Goal: Task Accomplishment & Management: Complete application form

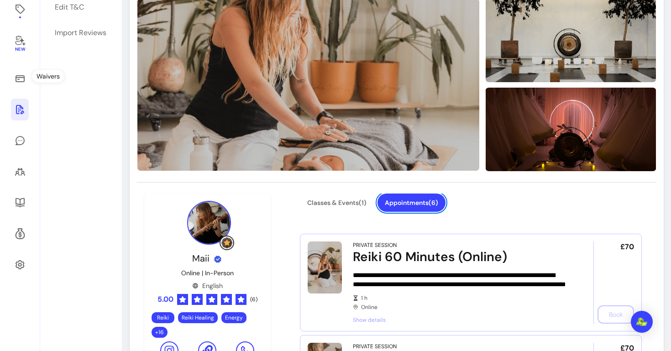
scroll to position [135, 0]
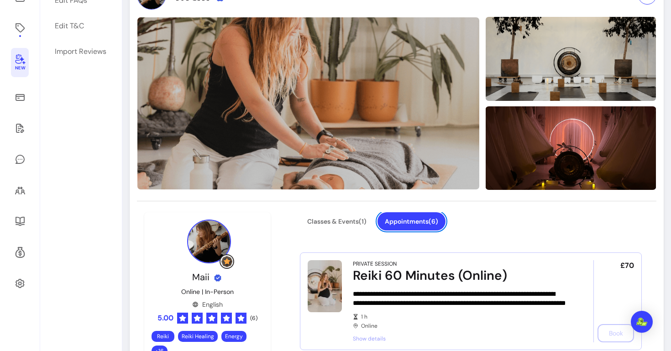
click at [23, 63] on icon at bounding box center [20, 59] width 10 height 11
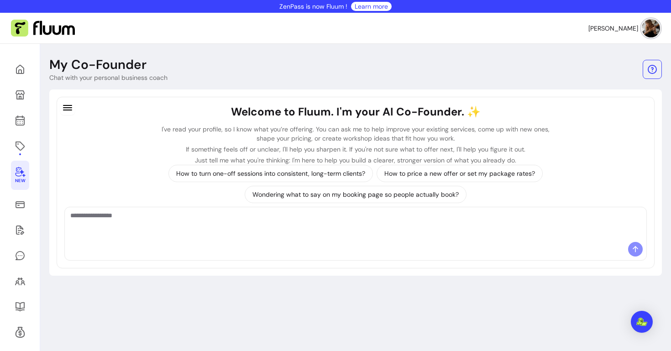
click at [347, 224] on textarea "Ask me anything..." at bounding box center [355, 224] width 571 height 27
paste textarea "**********"
type textarea "**********"
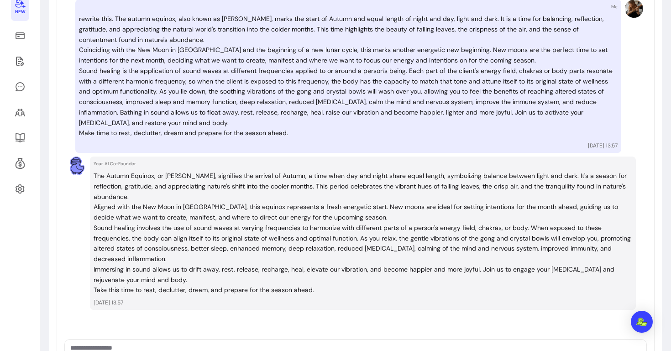
scroll to position [169, 0]
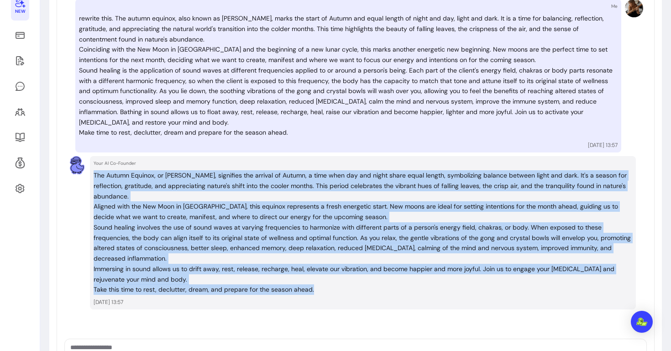
drag, startPoint x: 315, startPoint y: 273, endPoint x: 93, endPoint y: 171, distance: 244.3
click at [93, 171] on div "Your AI Co-Founder The Autumn Equinox, or [PERSON_NAME], signifies the arrival …" at bounding box center [363, 232] width 546 height 153
copy div "The Autumn Equinox, or [PERSON_NAME], signifies the arrival of Autumn, a time w…"
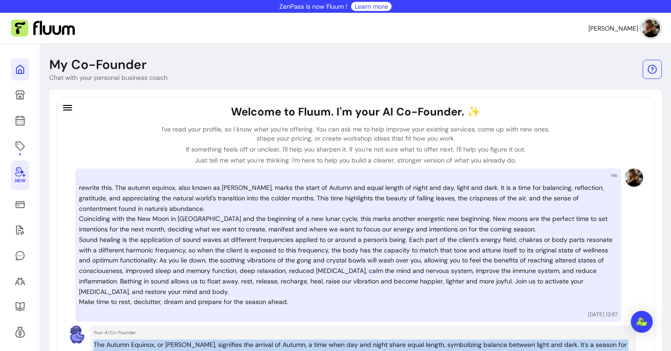
scroll to position [0, 0]
click at [23, 90] on icon at bounding box center [20, 95] width 11 height 11
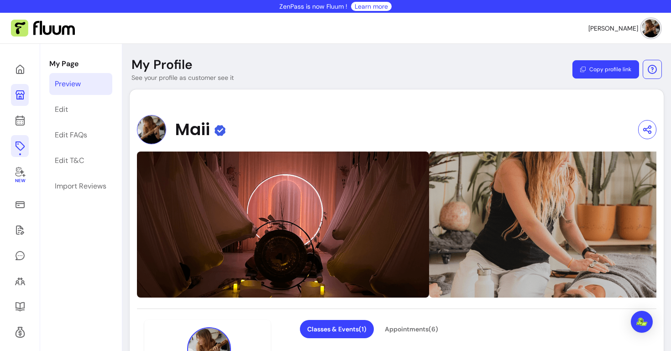
click at [19, 151] on icon at bounding box center [20, 146] width 11 height 11
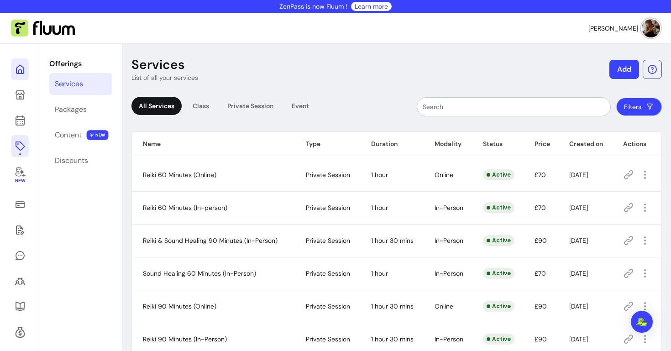
click at [21, 71] on icon at bounding box center [92, 57] width 155 height 130
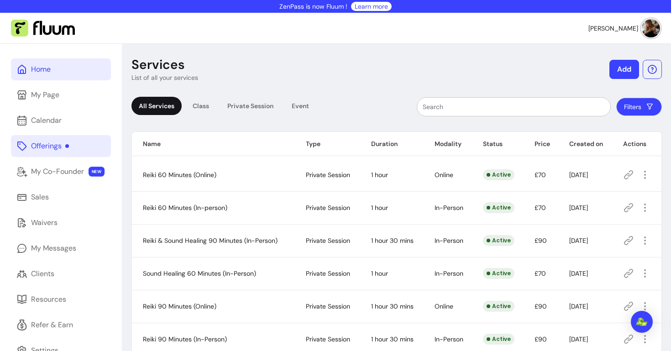
click at [42, 69] on div "Home" at bounding box center [41, 69] width 20 height 11
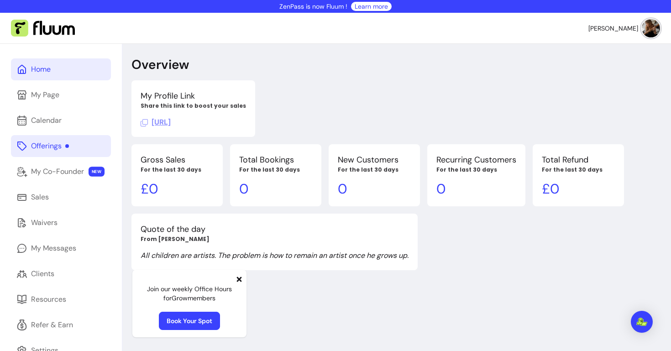
click at [53, 146] on div "Offerings" at bounding box center [50, 146] width 38 height 11
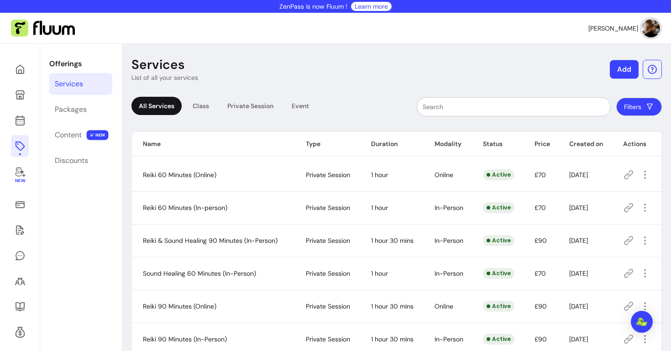
click at [621, 72] on button "Add" at bounding box center [624, 69] width 29 height 19
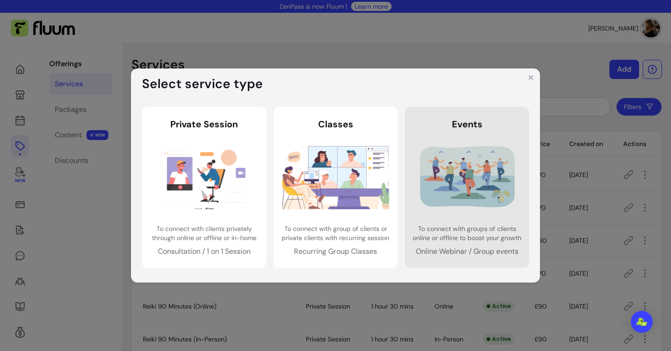
click at [476, 150] on img at bounding box center [467, 177] width 107 height 71
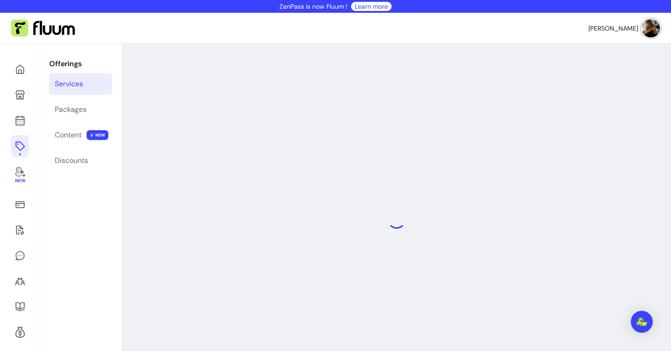
select select "***"
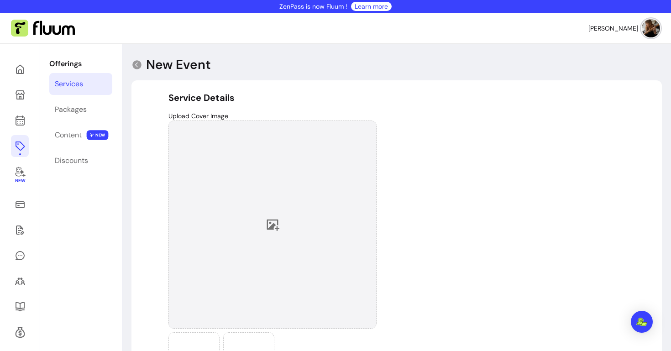
click at [280, 225] on div at bounding box center [273, 225] width 208 height 208
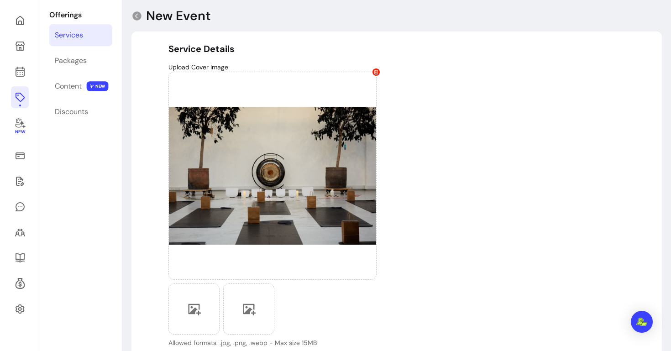
scroll to position [48, 0]
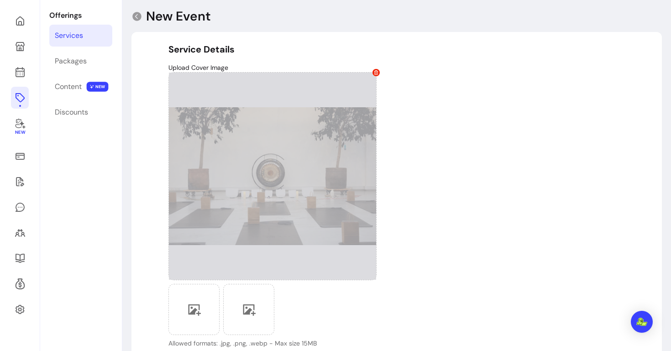
click at [376, 70] on icon at bounding box center [377, 72] width 4 height 5
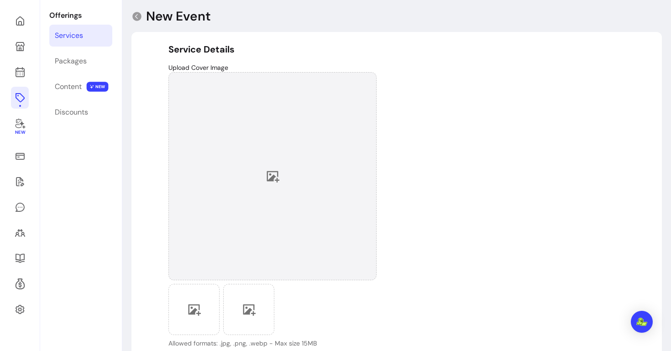
click at [291, 166] on div at bounding box center [273, 176] width 208 height 208
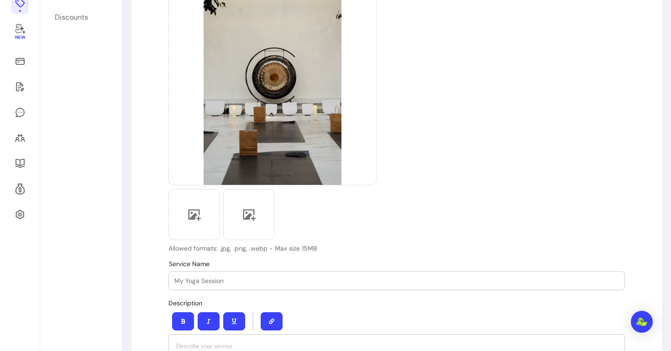
scroll to position [175, 0]
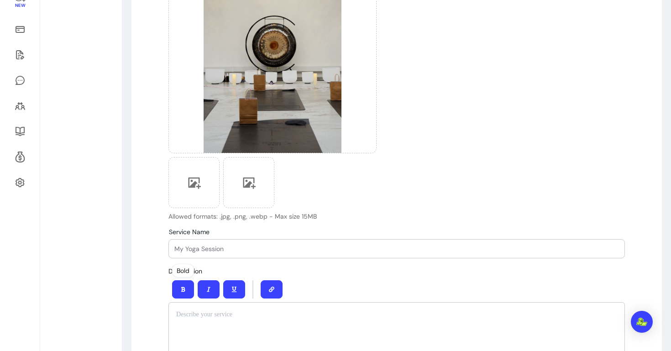
click at [205, 247] on input "Service Name" at bounding box center [396, 248] width 445 height 9
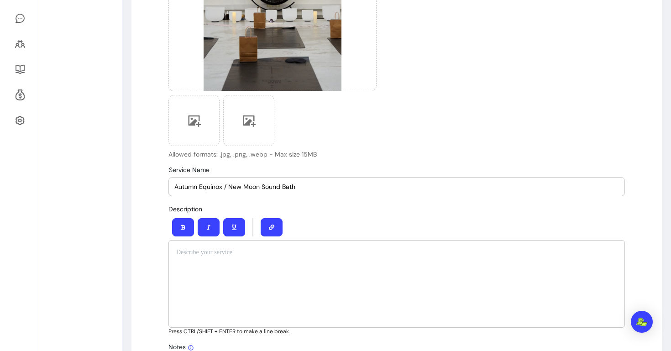
scroll to position [238, 0]
click at [260, 187] on input "Autumn Equinox / New Moon Sound Bath" at bounding box center [396, 186] width 445 height 9
click at [539, 107] on div "Upload Cover Image Allowed formats: .jpg, .png, .webp - Max size 15MB" at bounding box center [397, 15] width 457 height 285
click at [260, 189] on input "Autumn Equinox / New Moon: Sound Bath" at bounding box center [396, 186] width 445 height 9
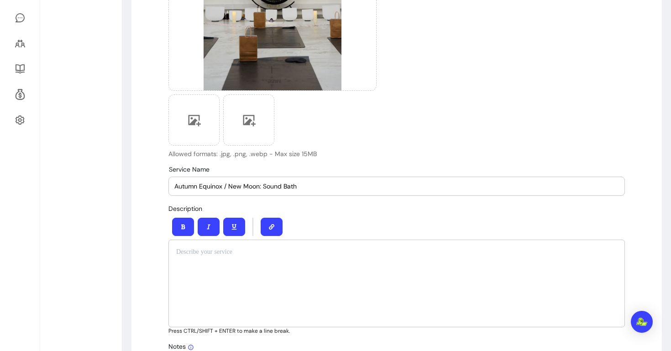
click at [261, 188] on input "Autumn Equinox / New Moon: Sound Bath" at bounding box center [396, 186] width 445 height 9
type input "Autumn Equinox / New Moon Sound Bath"
click at [425, 127] on div "Upload Cover Image Allowed formats: .jpg, .png, .webp - Max size 15MB" at bounding box center [397, 15] width 457 height 285
click at [237, 264] on div at bounding box center [397, 284] width 457 height 88
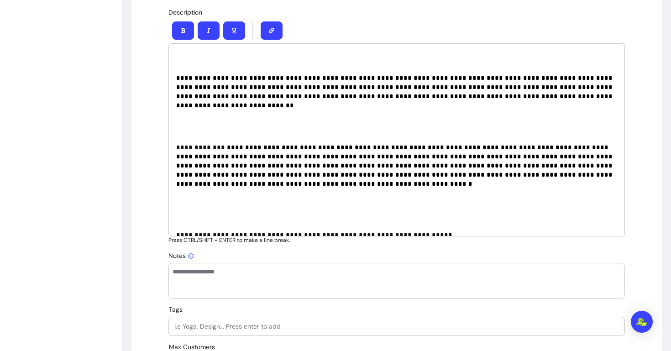
scroll to position [91, 0]
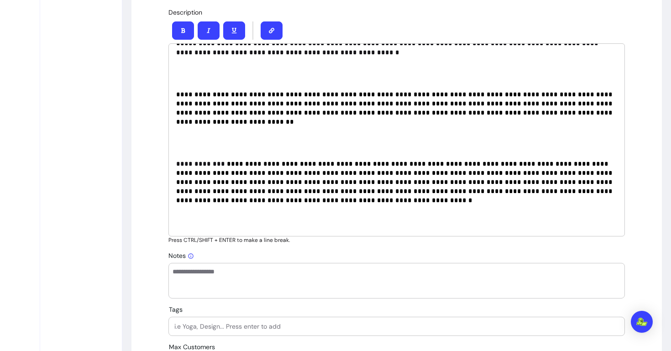
click at [220, 212] on p at bounding box center [396, 225] width 441 height 27
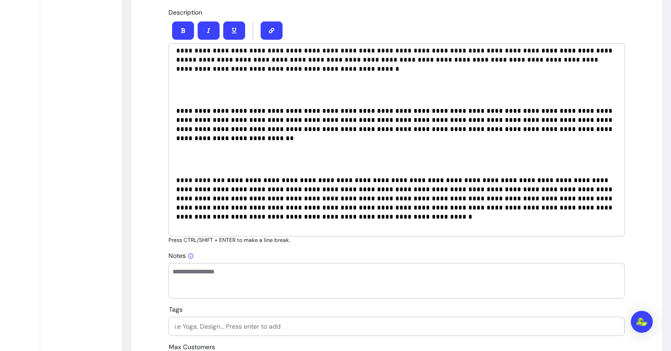
scroll to position [444, 0]
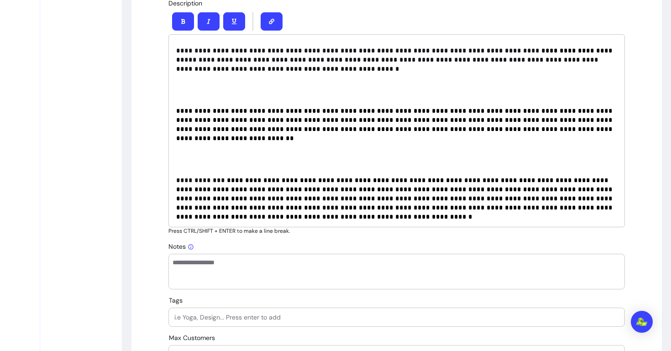
click at [192, 150] on p at bounding box center [396, 159] width 441 height 18
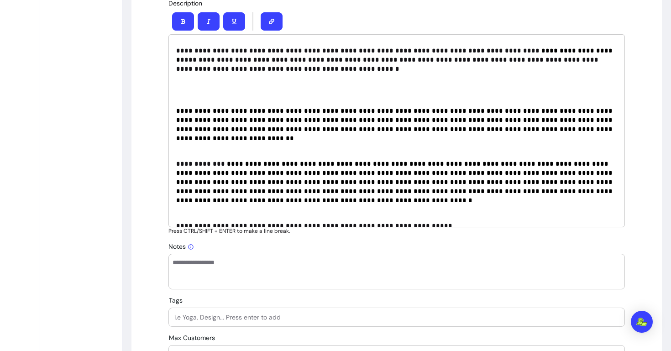
scroll to position [49, 0]
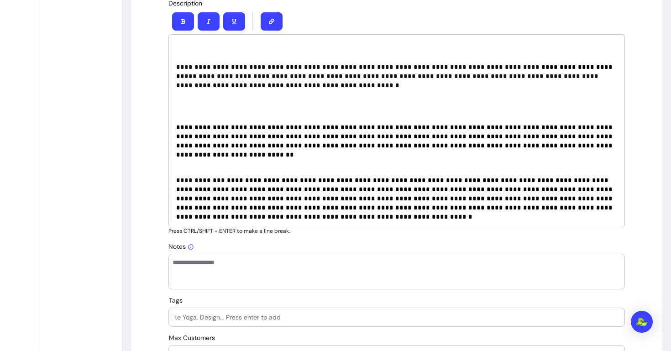
click at [194, 97] on p at bounding box center [396, 106] width 441 height 18
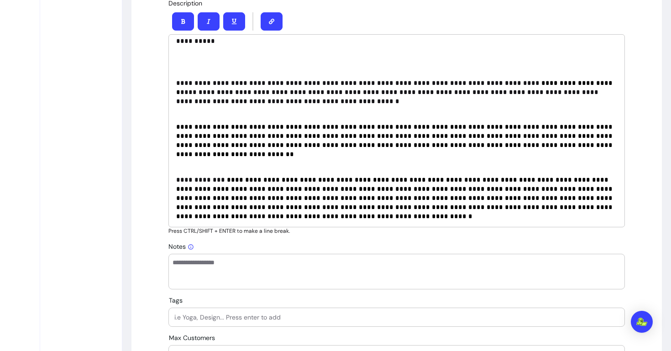
scroll to position [32, 0]
click at [186, 105] on p "**********" at bounding box center [396, 97] width 441 height 37
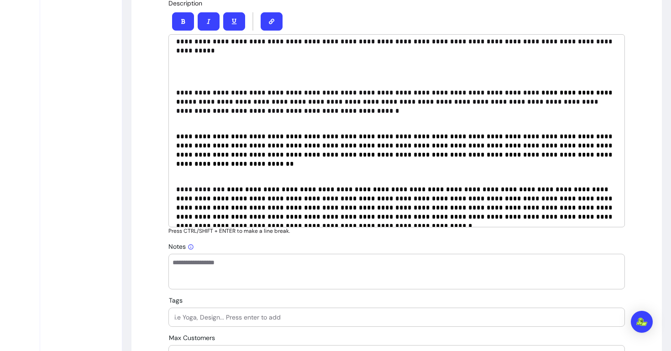
scroll to position [453, 0]
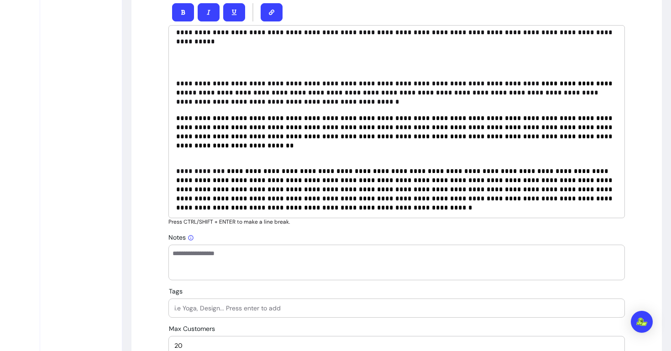
click at [187, 140] on p "**********" at bounding box center [396, 137] width 441 height 46
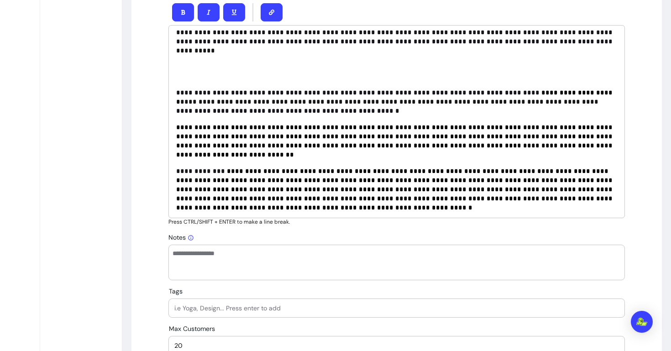
scroll to position [462, 0]
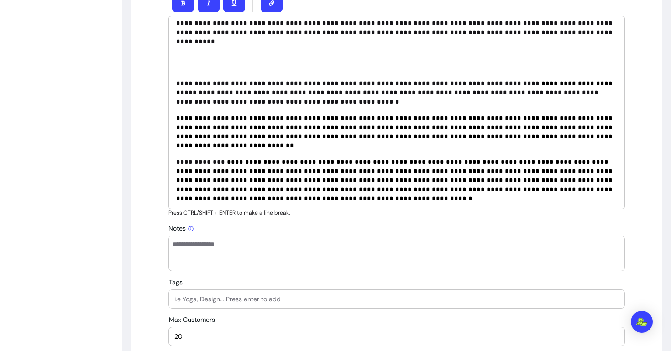
click at [182, 184] on p "**********" at bounding box center [396, 185] width 441 height 55
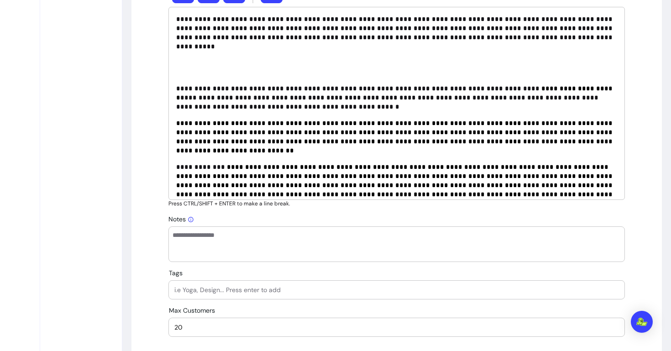
scroll to position [0, 0]
click at [179, 69] on div "**********" at bounding box center [397, 103] width 457 height 193
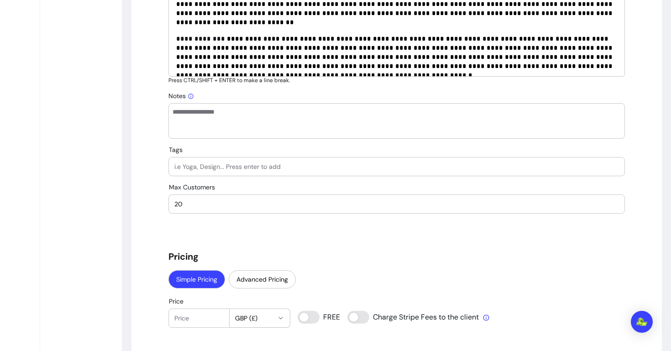
scroll to position [574, 0]
click at [226, 169] on input "Tags" at bounding box center [396, 166] width 445 height 9
type input "Sound Healing"
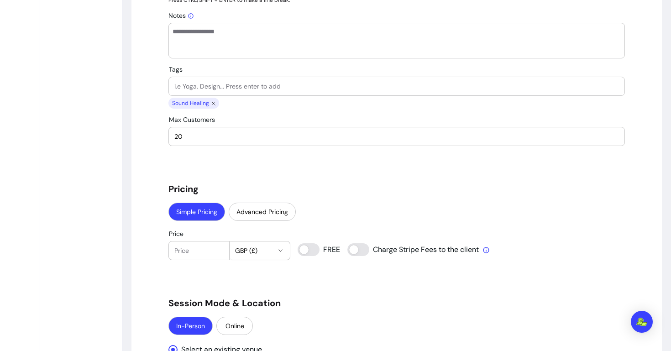
scroll to position [655, 0]
click at [264, 88] on input "Tags" at bounding box center [396, 85] width 445 height 9
type input "Sound Bath"
click at [266, 87] on input "Tags" at bounding box center [396, 85] width 445 height 9
type input "Gong Bath"
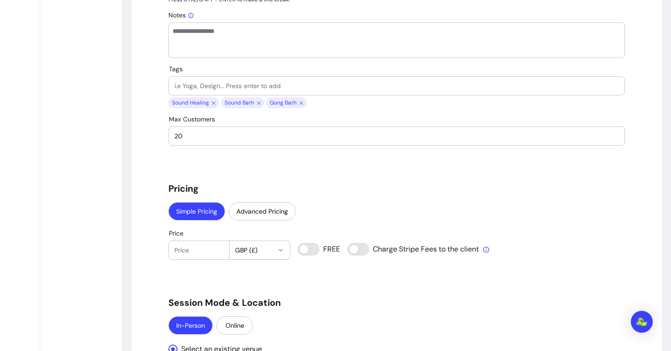
click at [252, 88] on input "Tags" at bounding box center [396, 85] width 445 height 9
type input "G"
type input "Gong Meditation"
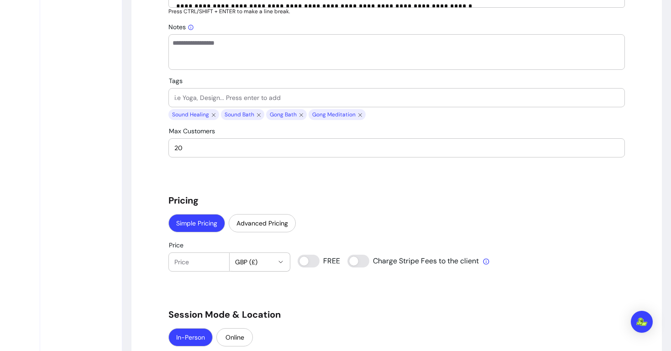
scroll to position [642, 0]
click at [261, 95] on input "Tags" at bounding box center [396, 98] width 445 height 9
type input "Crystal Bowls"
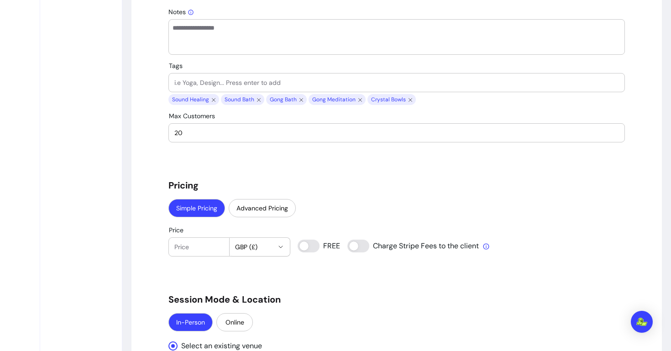
scroll to position [654, 0]
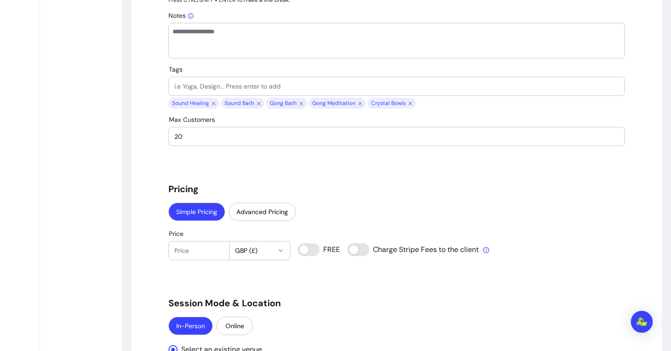
click at [257, 84] on input "Tags" at bounding box center [396, 86] width 445 height 9
type input "Singing Bowls"
click at [247, 85] on input "Tags" at bounding box center [396, 86] width 445 height 9
type input "Autumn Equinox"
click at [226, 85] on input "Tags" at bounding box center [396, 86] width 445 height 9
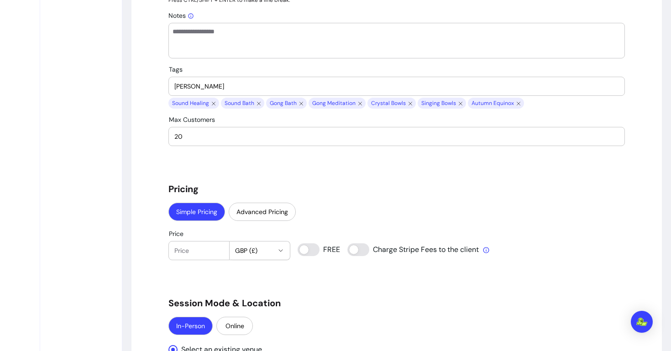
type input "[PERSON_NAME]"
click at [215, 86] on input "Tags" at bounding box center [396, 86] width 445 height 9
type input "New Moon"
click at [224, 137] on input "20" at bounding box center [396, 136] width 445 height 9
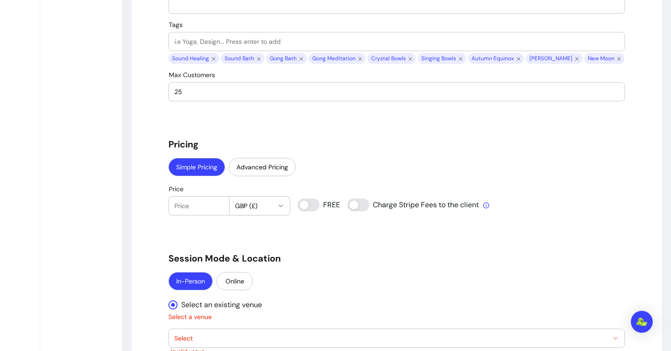
scroll to position [716, 0]
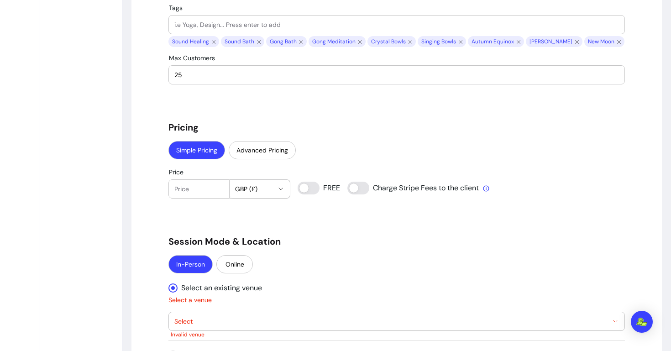
type input "25"
click at [202, 188] on input "Price" at bounding box center [198, 189] width 49 height 9
type input "25"
click at [328, 144] on div "Simple Pricing Advanced Pricing" at bounding box center [397, 151] width 457 height 20
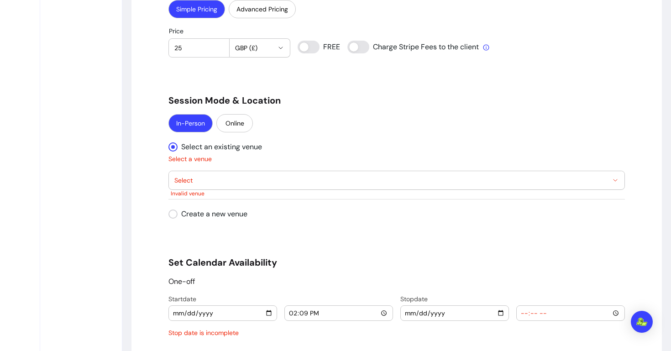
scroll to position [874, 0]
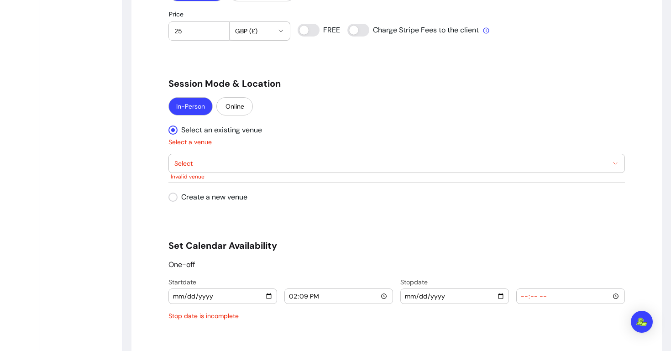
click at [222, 160] on span "Select" at bounding box center [391, 163] width 434 height 9
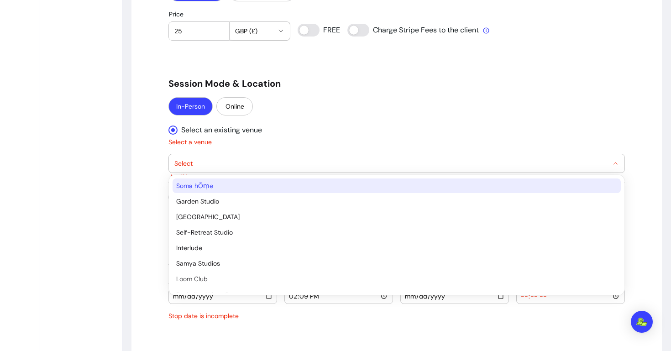
click at [217, 186] on span "Soma hŌṃe" at bounding box center [392, 185] width 432 height 9
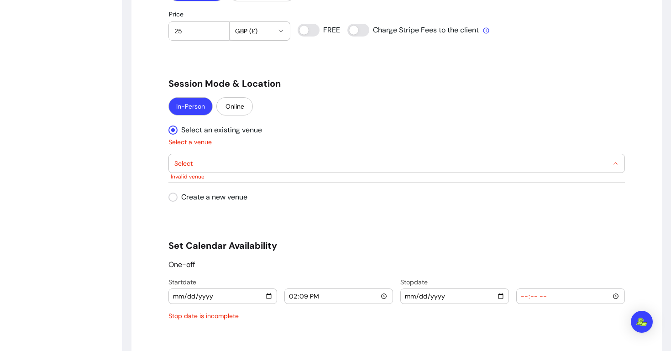
select select "**********"
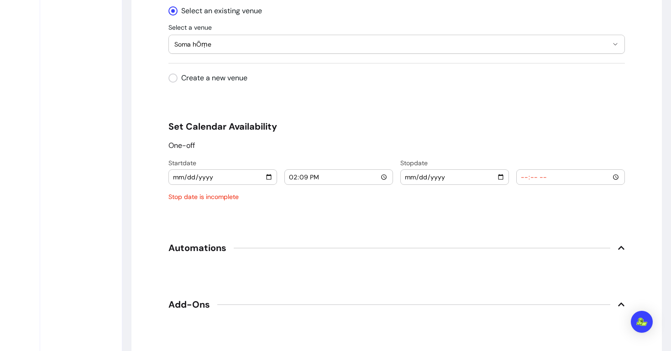
scroll to position [995, 0]
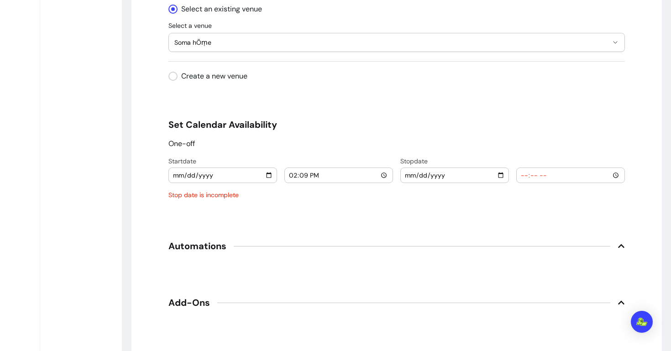
click at [191, 178] on input "[DATE]" at bounding box center [223, 175] width 100 height 10
type input "[DATE]"
click at [293, 174] on input "14:09" at bounding box center [339, 175] width 100 height 10
click at [303, 175] on input "20:09" at bounding box center [339, 175] width 100 height 10
type input "20:00"
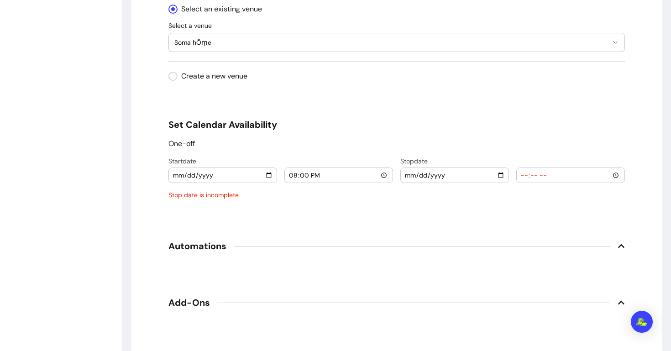
click at [414, 175] on input "date" at bounding box center [455, 175] width 100 height 10
type input "[DATE]"
click at [526, 175] on input "time" at bounding box center [571, 175] width 100 height 10
click at [536, 174] on input "time" at bounding box center [571, 175] width 100 height 10
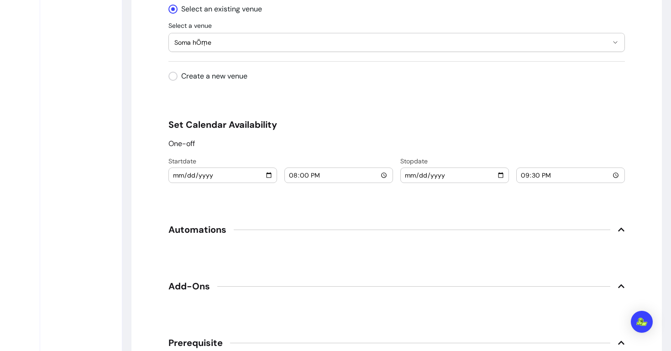
type input "21:30"
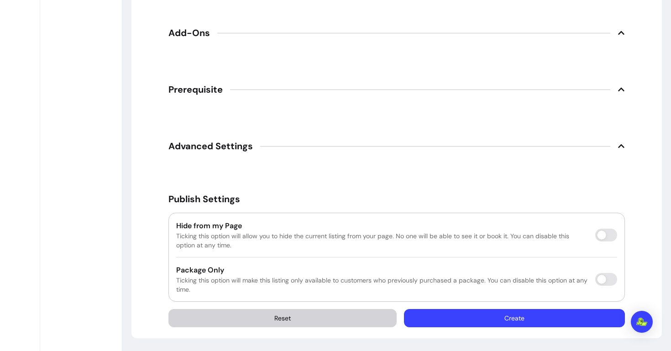
scroll to position [1248, 0]
click at [521, 322] on button "Create" at bounding box center [514, 318] width 221 height 18
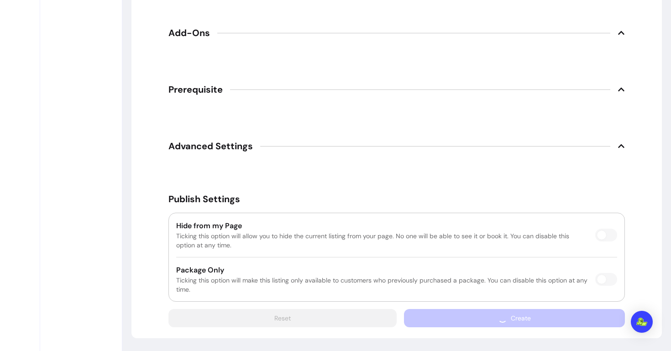
scroll to position [1068, 0]
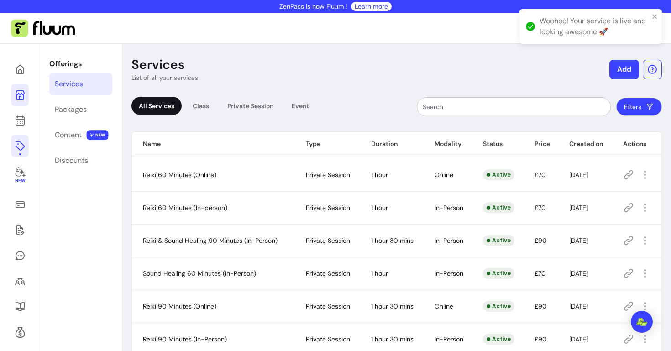
click at [16, 96] on icon at bounding box center [20, 95] width 11 height 11
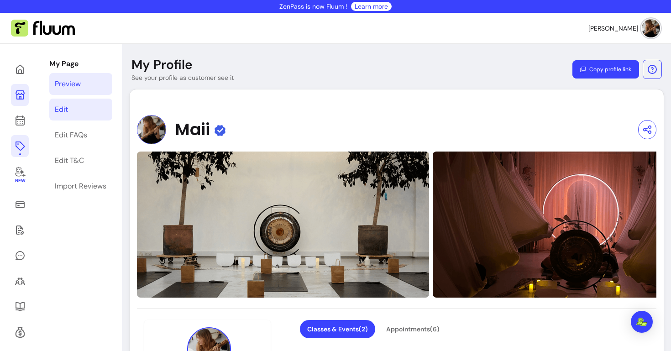
click at [72, 108] on link "Edit" at bounding box center [80, 110] width 63 height 22
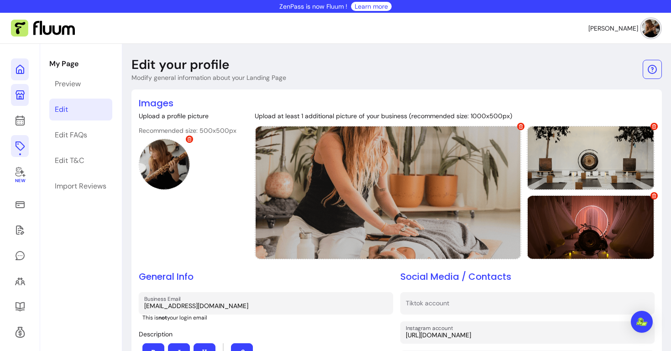
click at [21, 73] on icon at bounding box center [92, 57] width 155 height 130
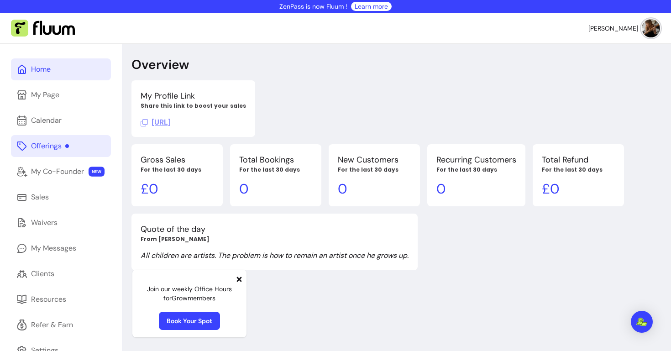
scroll to position [34, 0]
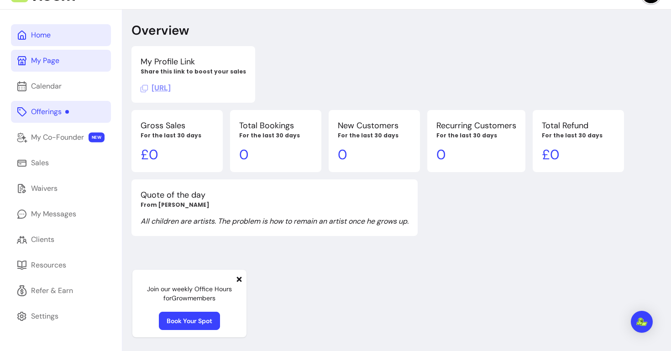
click at [91, 64] on link "My Page" at bounding box center [61, 61] width 100 height 22
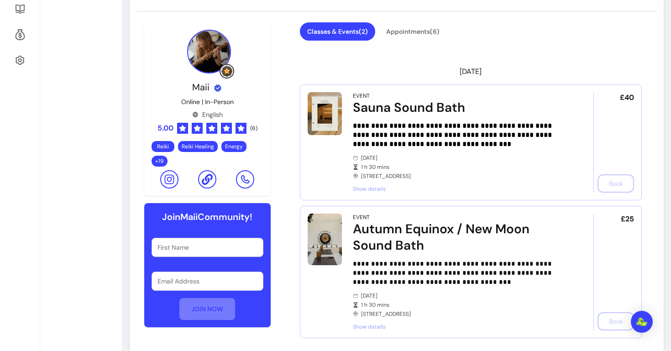
scroll to position [317, 0]
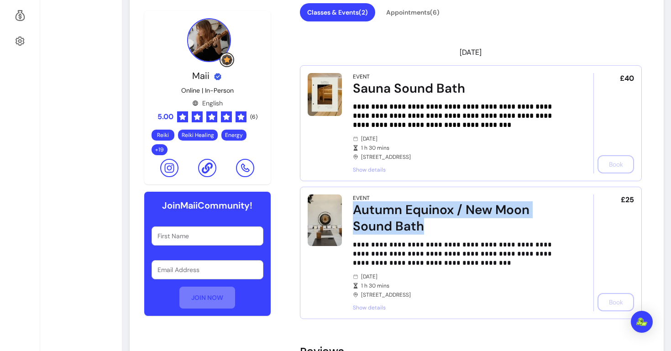
drag, startPoint x: 354, startPoint y: 209, endPoint x: 424, endPoint y: 233, distance: 73.7
click at [424, 233] on div "Autumn Equinox / New Moon Sound Bath" at bounding box center [461, 218] width 216 height 33
copy div "Autumn Equinox / New Moon Sound Bath"
